Goal: Transaction & Acquisition: Book appointment/travel/reservation

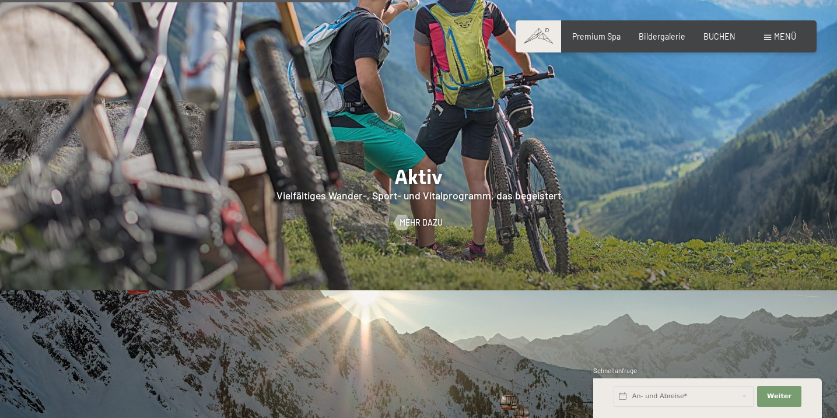
scroll to position [2230, 0]
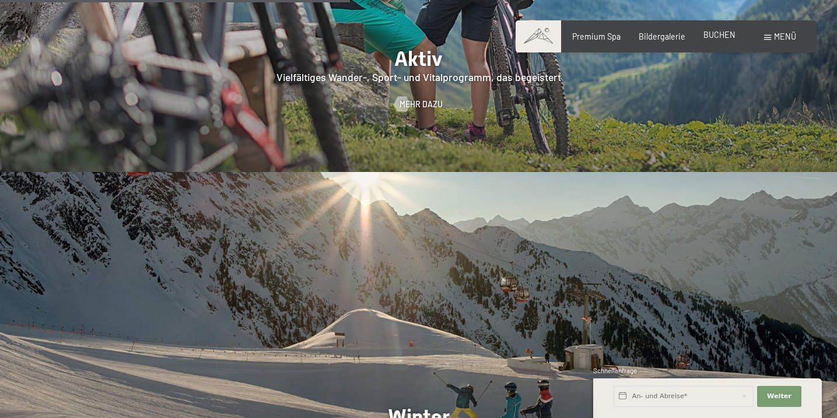
click at [719, 40] on div "BUCHEN" at bounding box center [720, 35] width 32 height 12
click at [717, 38] on span "BUCHEN" at bounding box center [720, 35] width 32 height 10
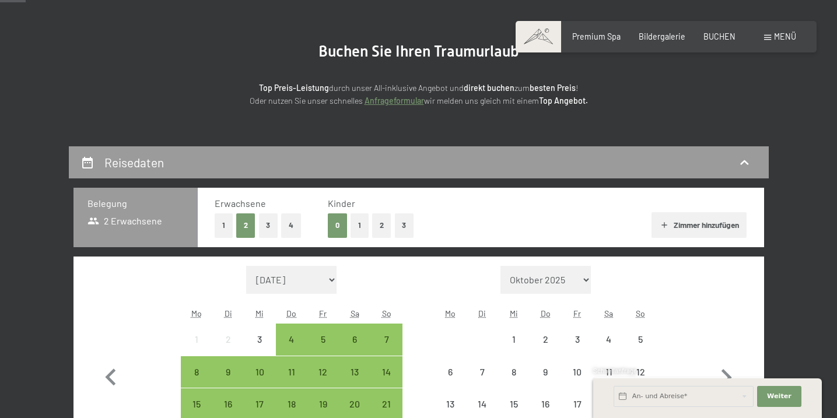
scroll to position [118, 0]
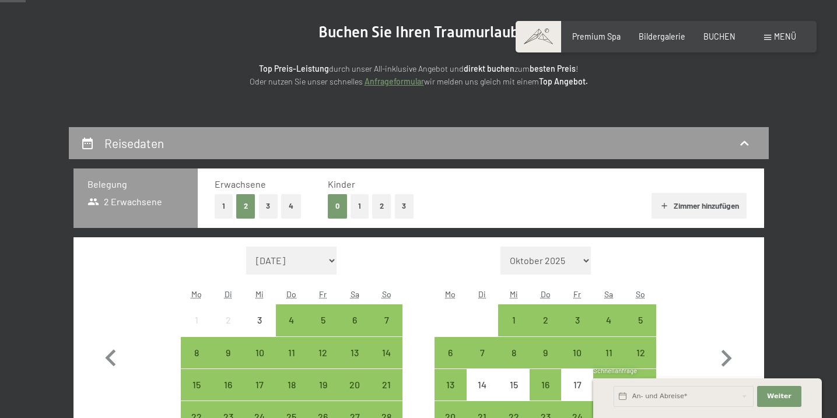
click at [218, 209] on button "1" at bounding box center [224, 206] width 18 height 24
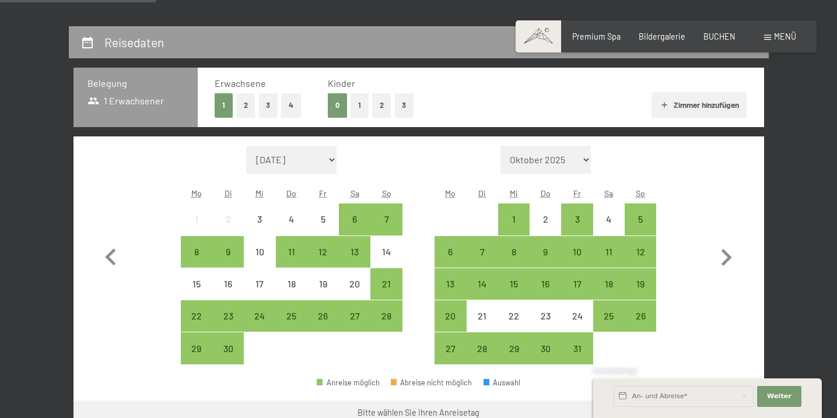
scroll to position [219, 0]
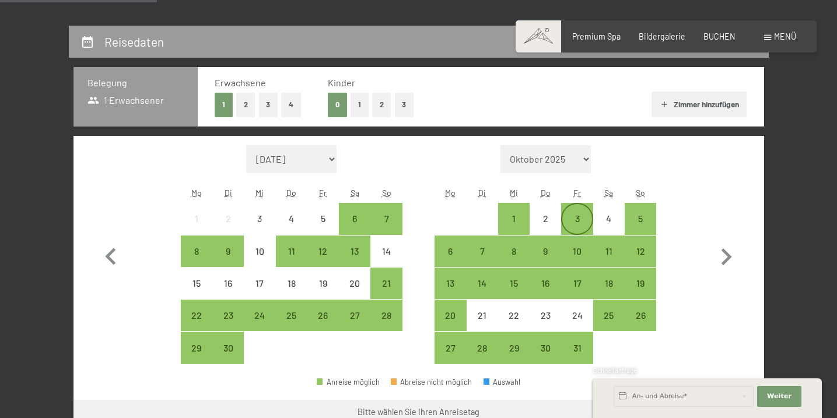
click at [575, 219] on div "3" at bounding box center [576, 228] width 29 height 29
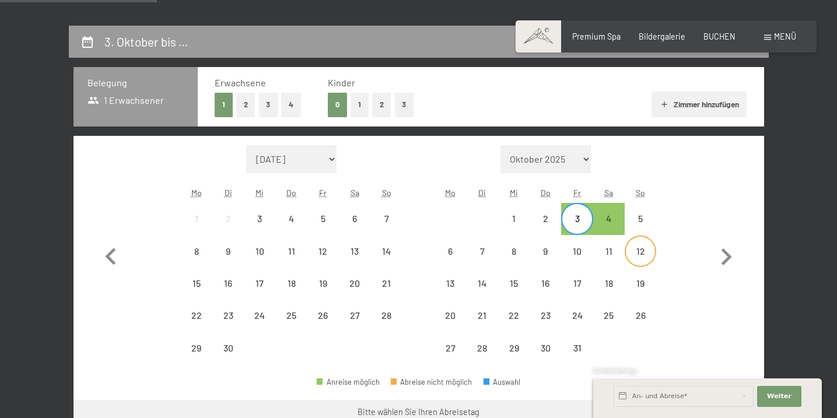
click at [638, 251] on div "12" at bounding box center [640, 261] width 29 height 29
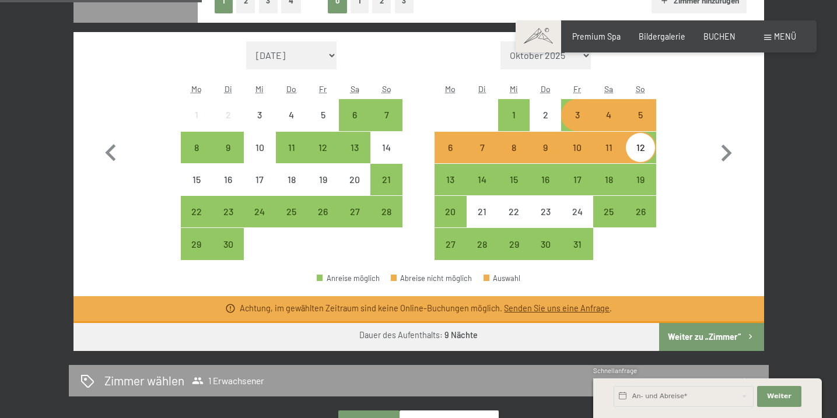
scroll to position [327, 0]
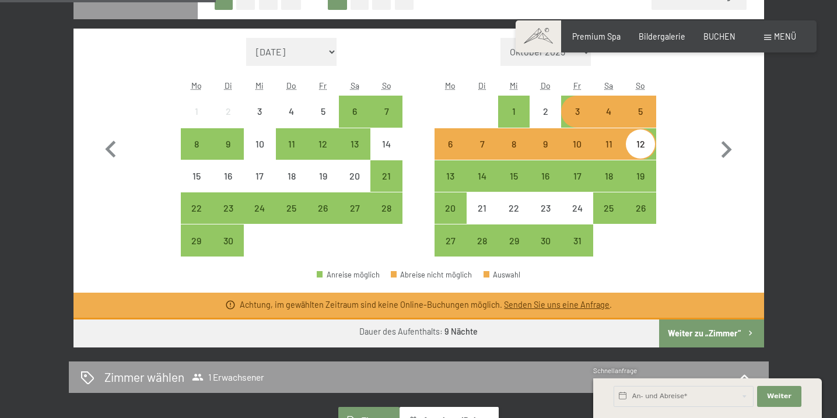
click at [702, 332] on button "Weiter zu „Zimmer“" at bounding box center [711, 334] width 104 height 28
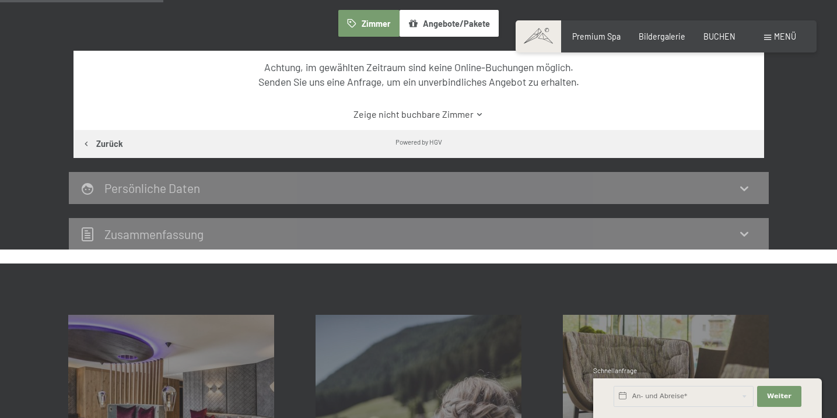
scroll to position [245, 0]
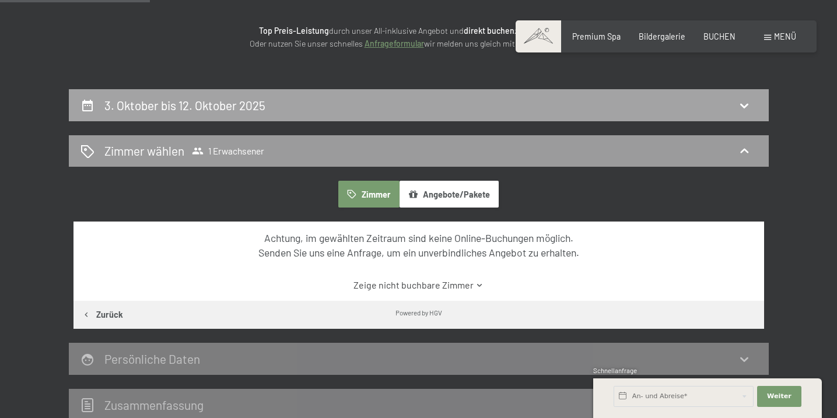
click at [229, 98] on h2 "3. Oktober bis 12. Oktober 2025" at bounding box center [184, 105] width 161 height 15
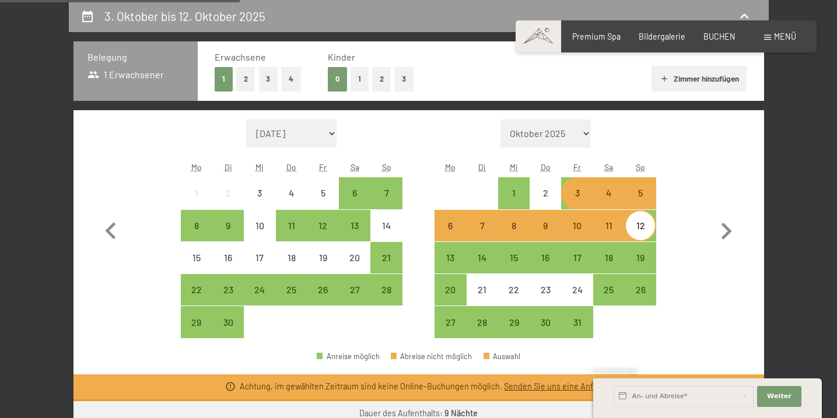
click at [237, 82] on button "2" at bounding box center [245, 79] width 19 height 24
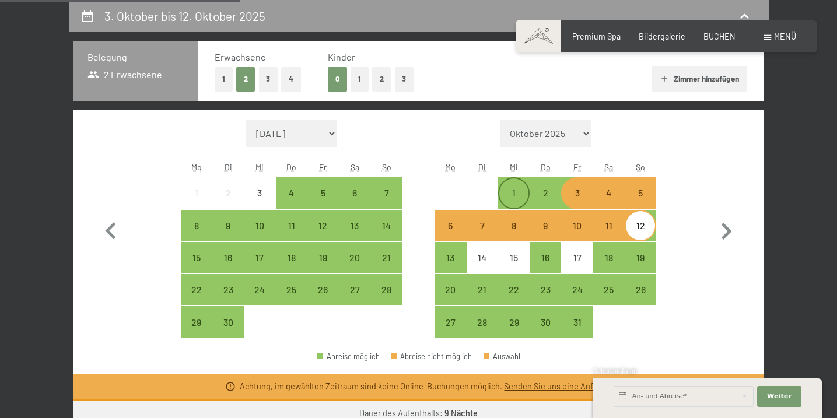
click at [525, 208] on div "1" at bounding box center [513, 202] width 29 height 29
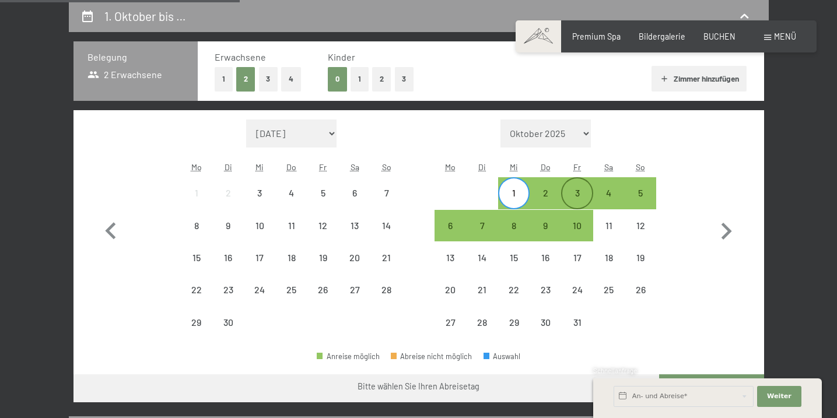
click at [572, 194] on div "3" at bounding box center [576, 202] width 29 height 29
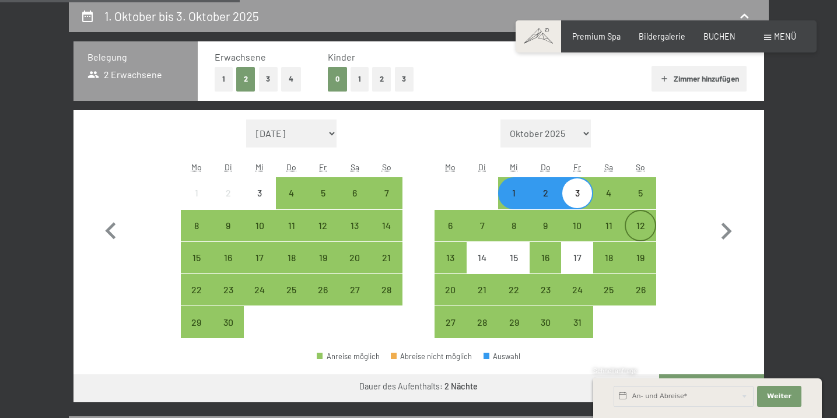
click at [646, 233] on div "12" at bounding box center [640, 235] width 29 height 29
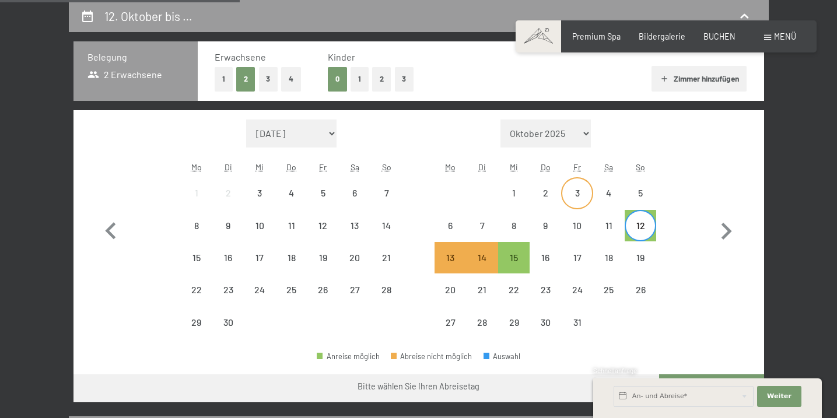
click at [574, 206] on div "3" at bounding box center [576, 202] width 29 height 29
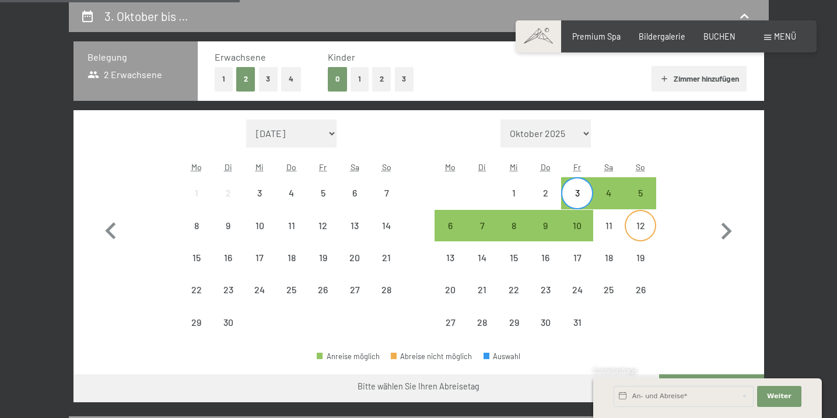
click at [645, 233] on div "12" at bounding box center [640, 235] width 29 height 29
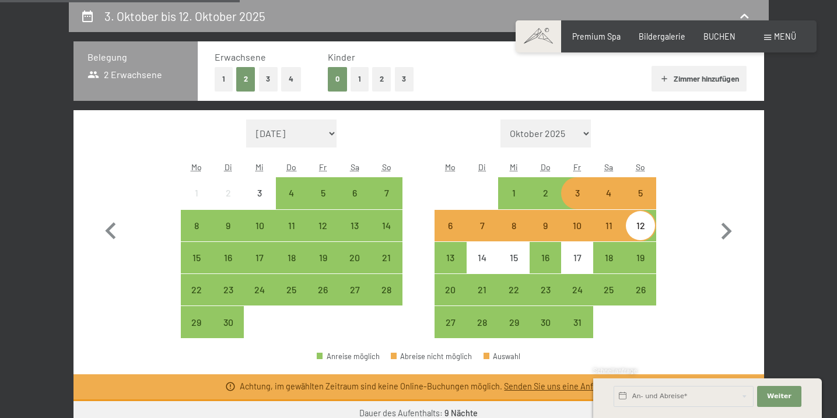
click at [571, 194] on div "3" at bounding box center [576, 202] width 29 height 29
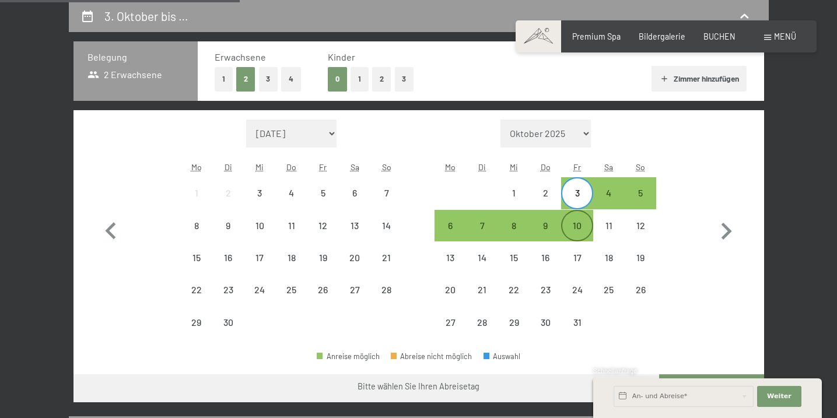
click at [577, 222] on div "10" at bounding box center [576, 235] width 29 height 29
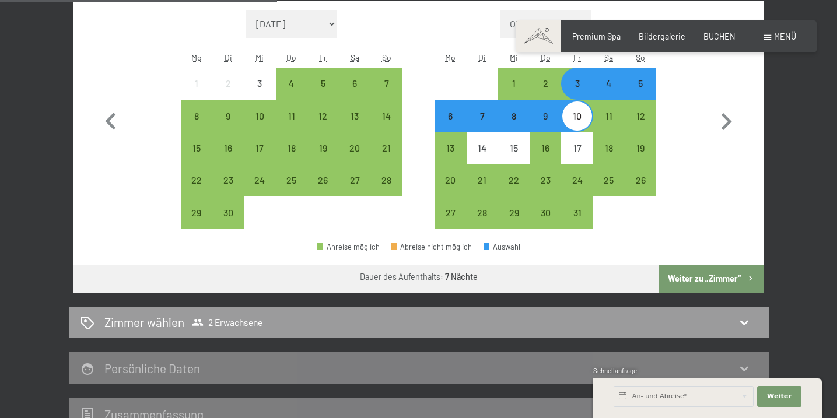
scroll to position [357, 0]
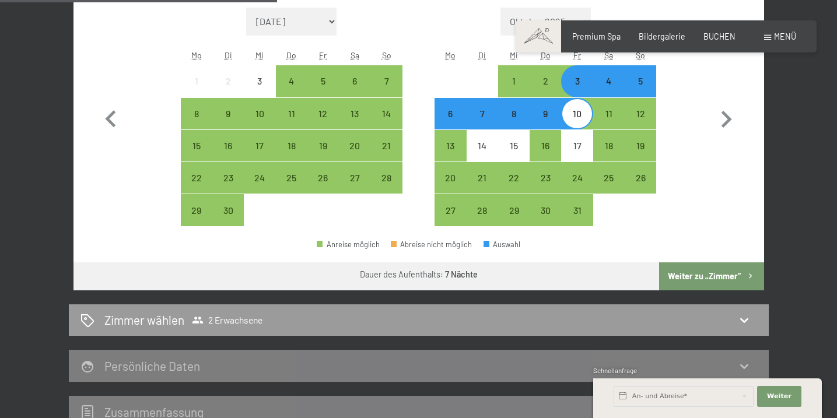
click at [715, 274] on button "Weiter zu „Zimmer“" at bounding box center [711, 277] width 104 height 28
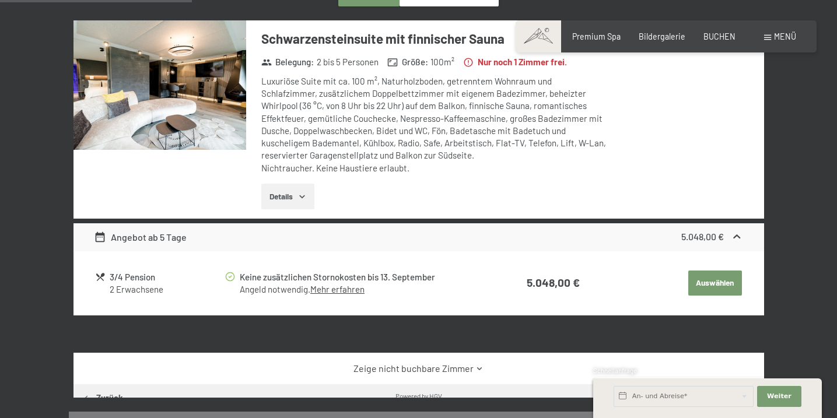
scroll to position [245, 0]
